Goal: Task Accomplishment & Management: Manage account settings

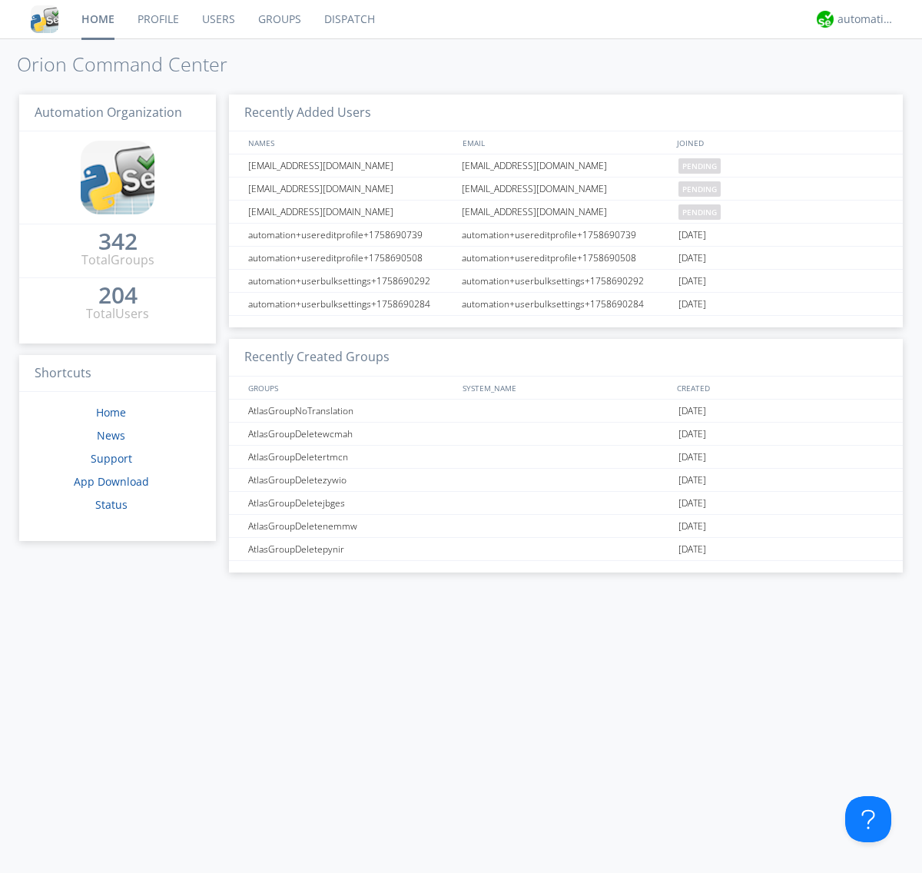
click at [217, 19] on link "Users" at bounding box center [219, 19] width 56 height 38
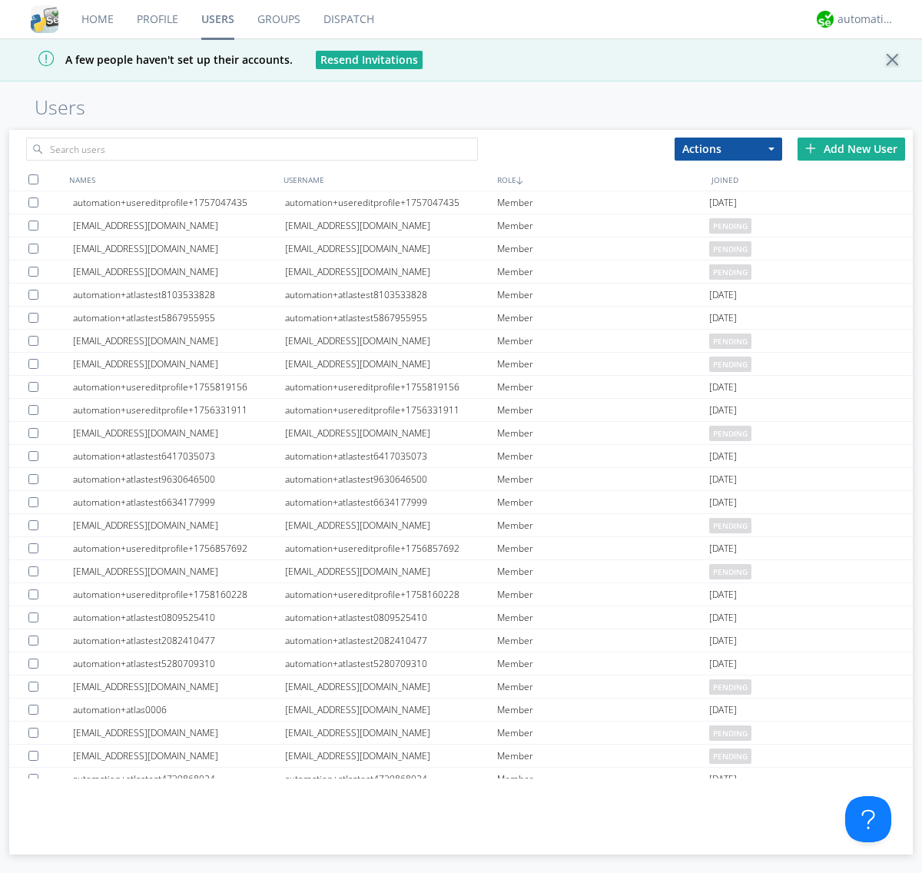
click at [851, 148] on div "Add New User" at bounding box center [851, 149] width 108 height 23
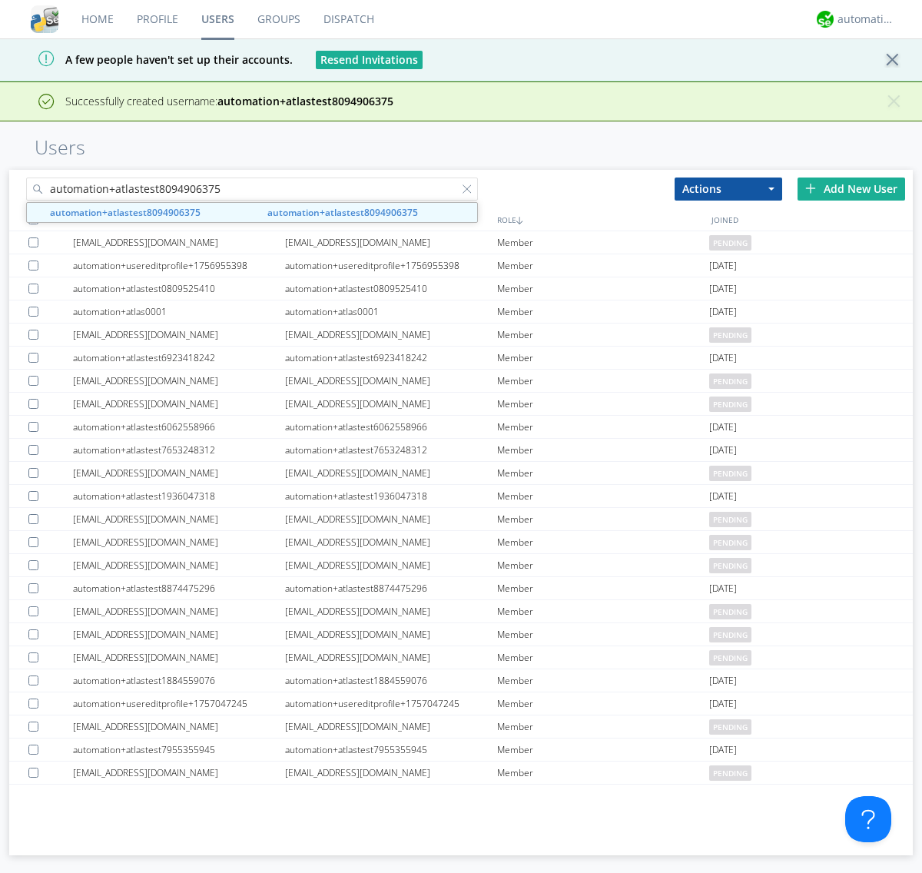
type input "automation+atlastest8094906375"
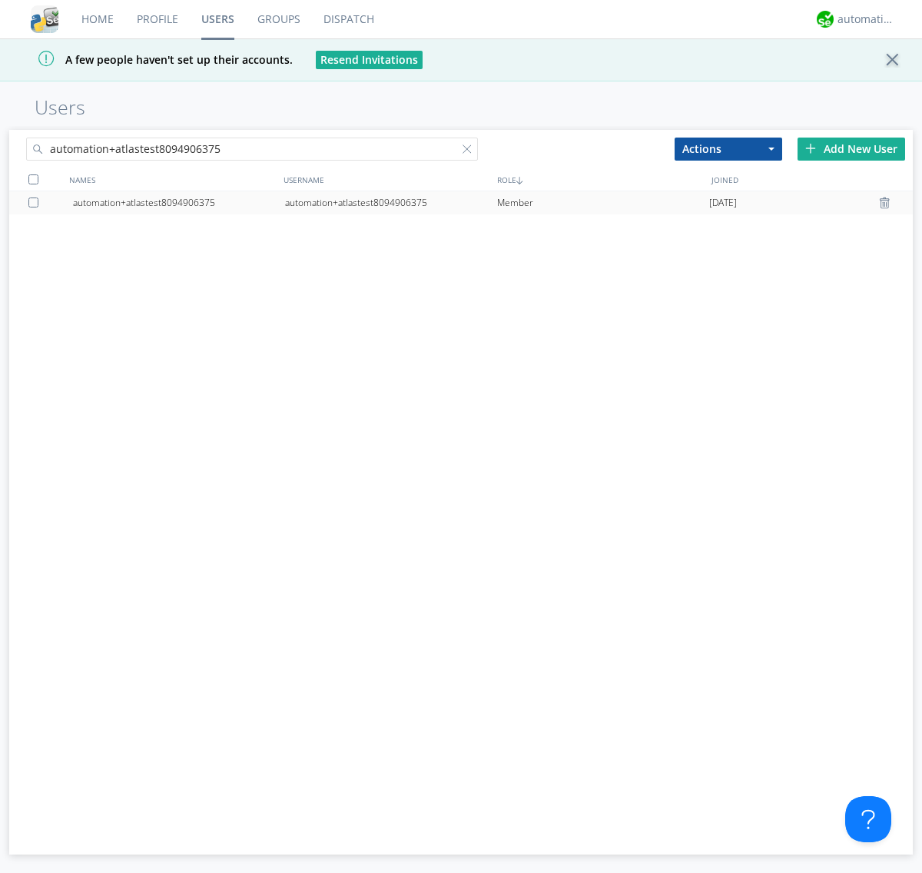
click at [36, 202] on div at bounding box center [35, 202] width 15 height 10
click at [728, 148] on button "Actions" at bounding box center [729, 149] width 108 height 23
click at [0, 0] on link "Edit Settings" at bounding box center [0, 0] width 0 height 0
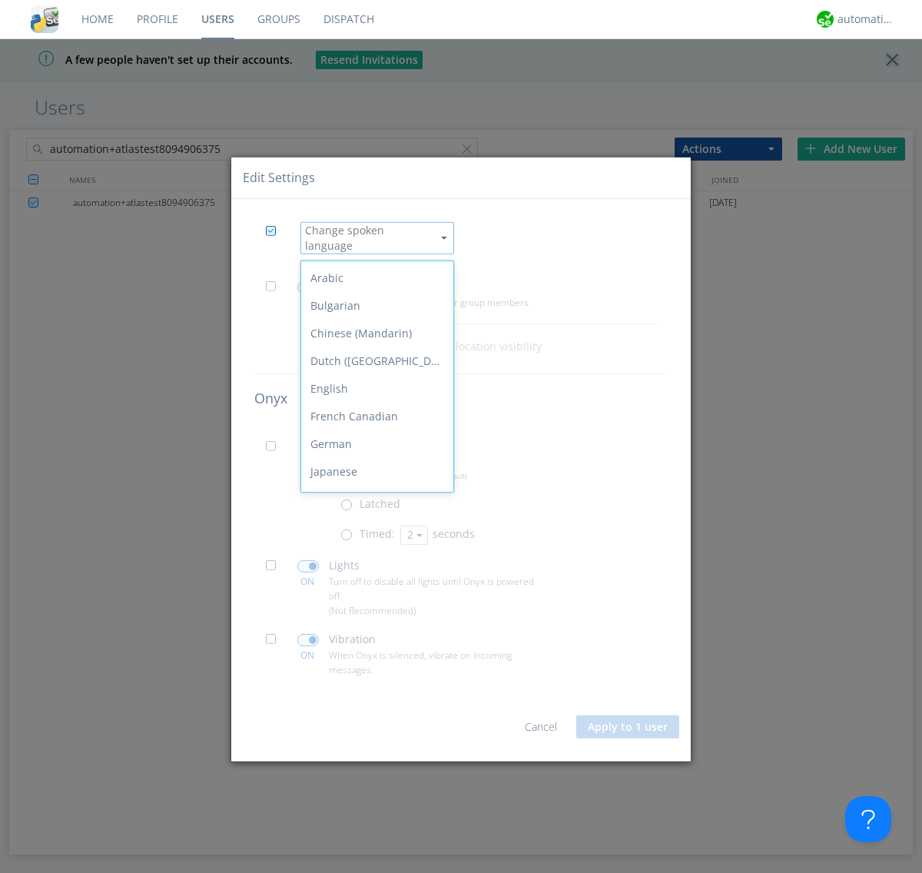
click at [373, 652] on div "Spanish" at bounding box center [377, 666] width 152 height 28
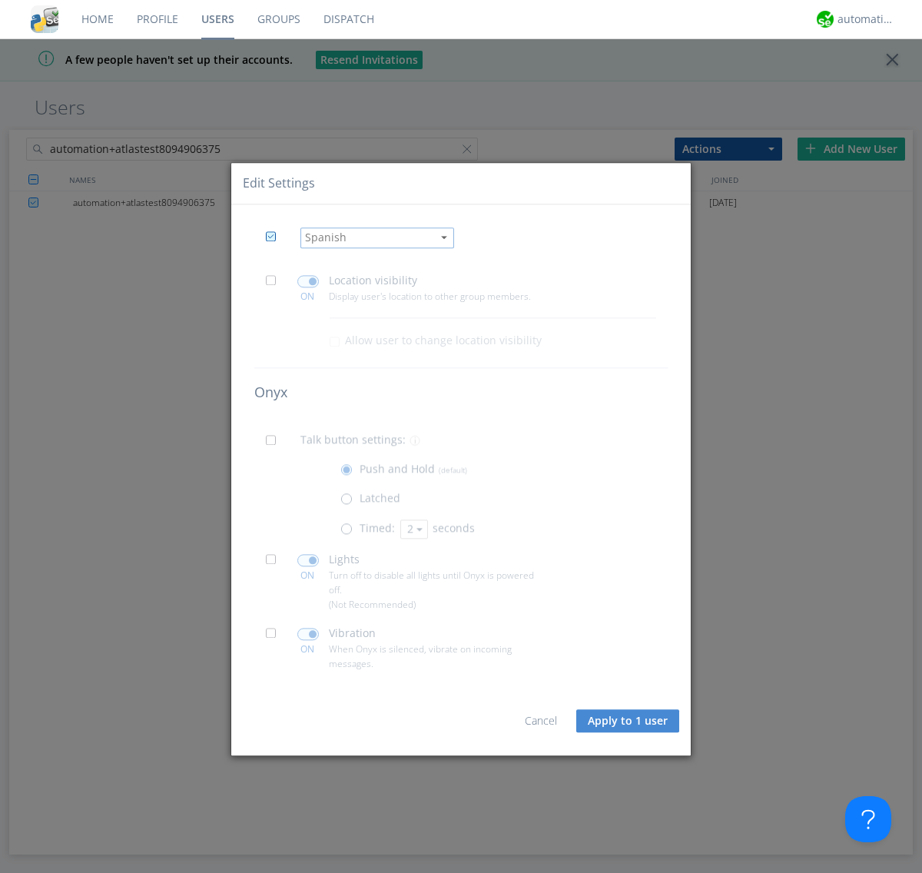
click at [628, 721] on button "Apply to 1 user" at bounding box center [627, 721] width 103 height 23
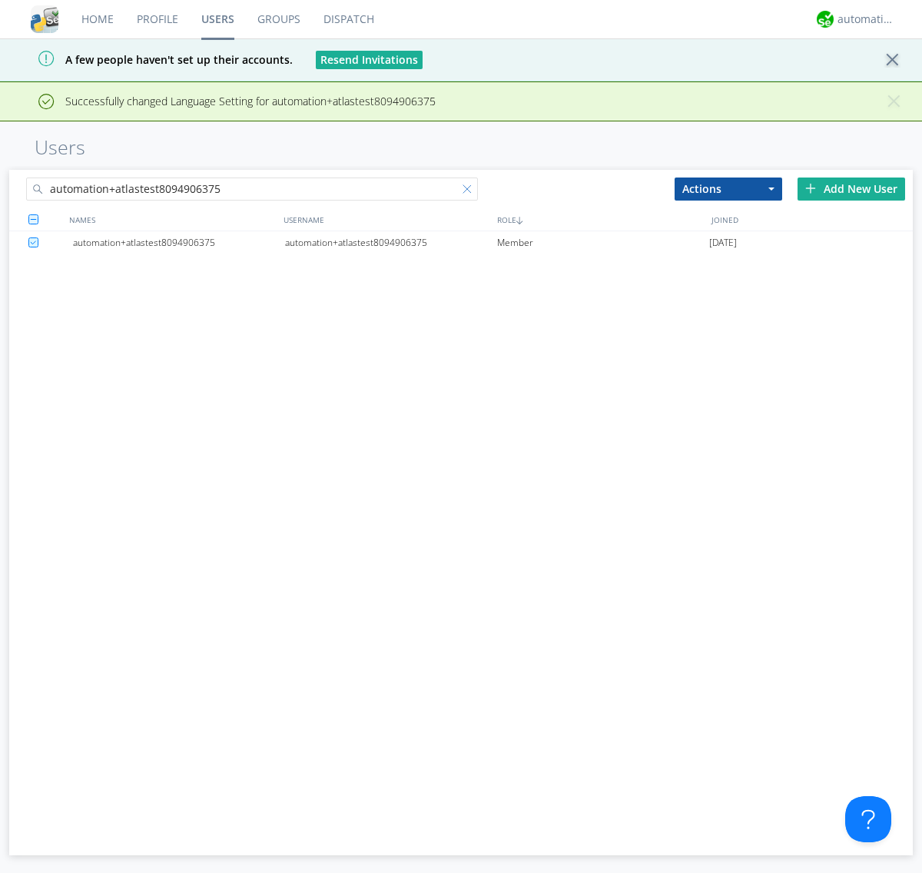
click at [470, 191] on div at bounding box center [470, 191] width 15 height 15
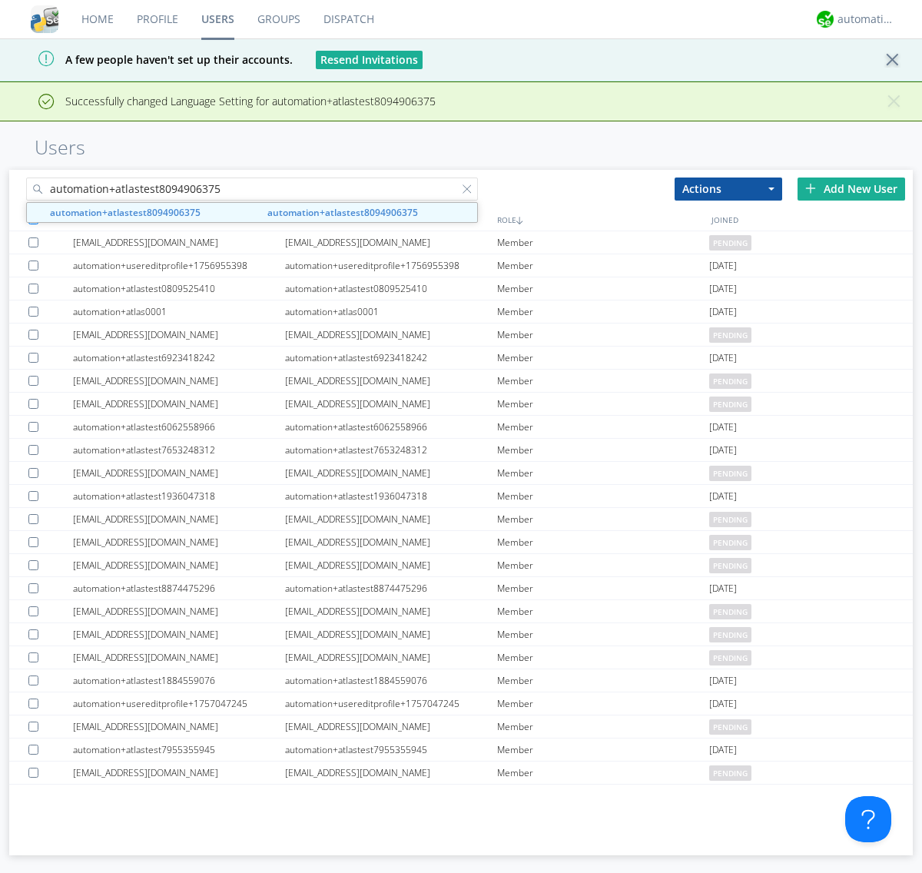
type input "automation+atlastest8094906375"
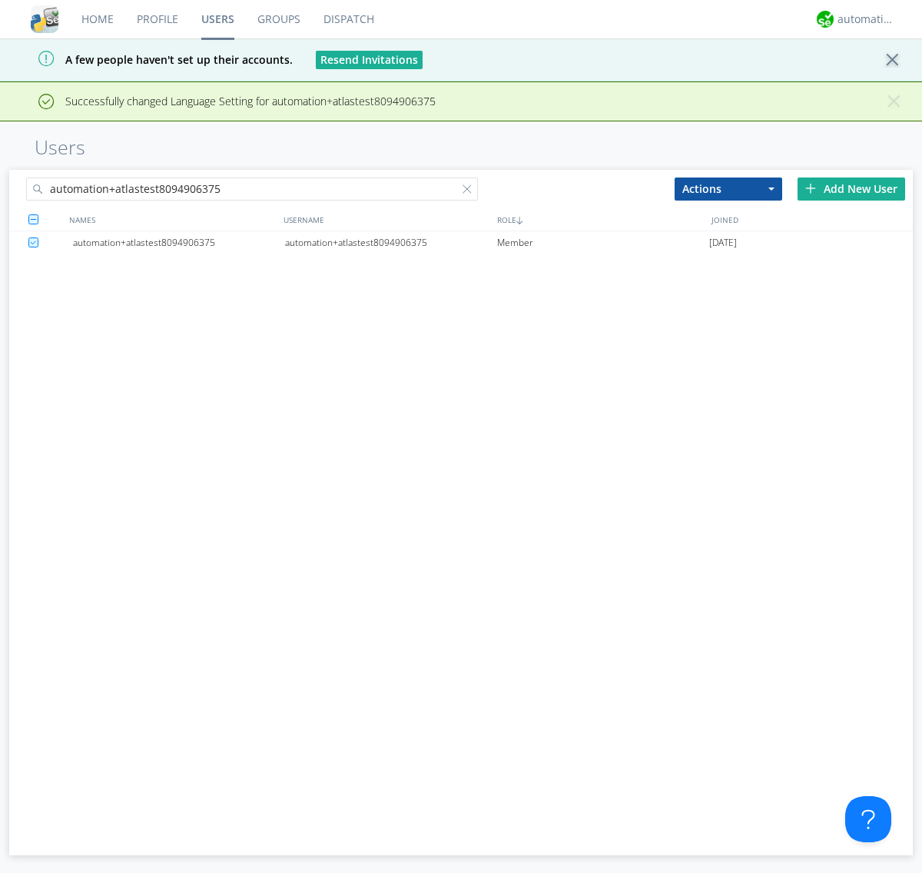
click at [390, 242] on div "automation+atlastest8094906375" at bounding box center [391, 242] width 212 height 23
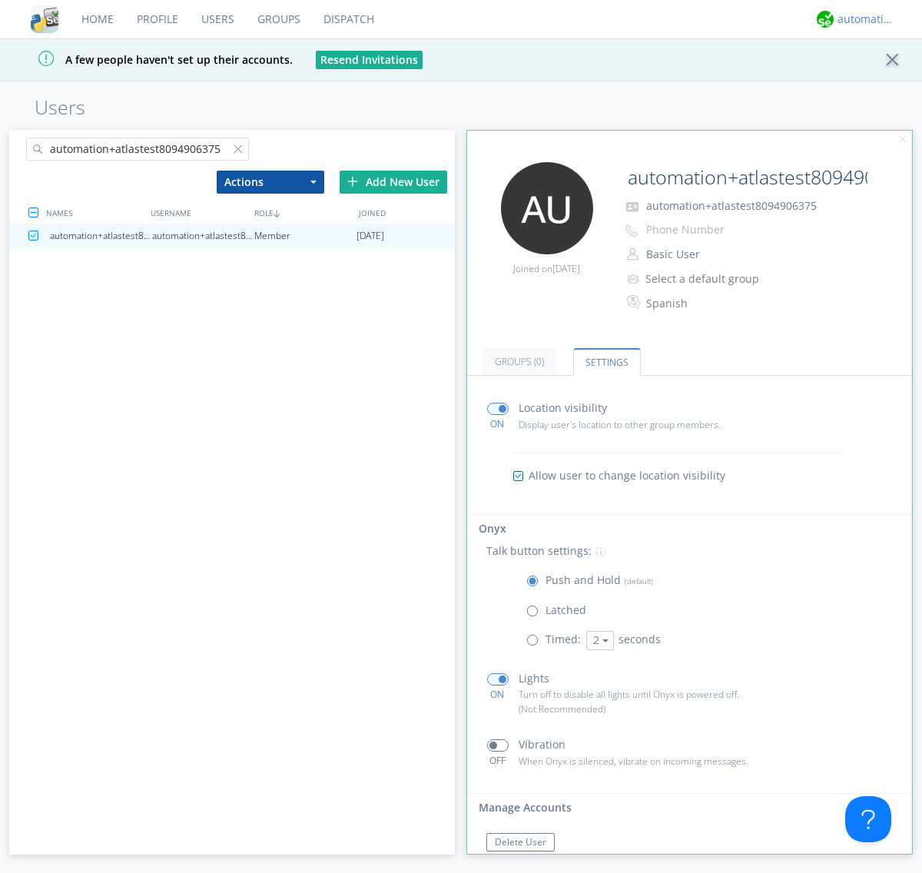
click at [862, 19] on div "automation+atlas" at bounding box center [866, 19] width 58 height 15
